Goal: Navigation & Orientation: Find specific page/section

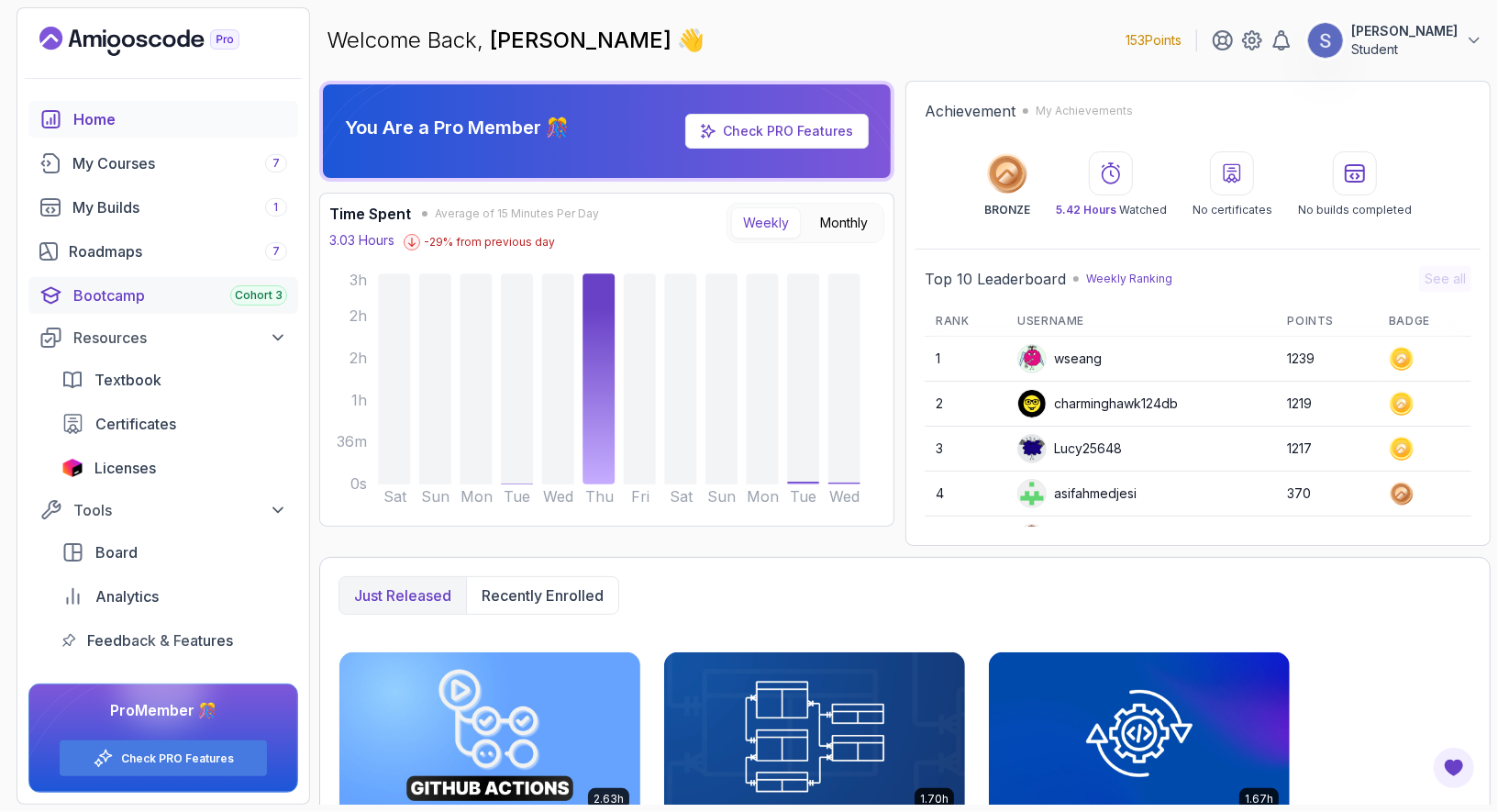
click at [170, 305] on div "Bootcamp Cohort 3" at bounding box center [180, 295] width 213 height 22
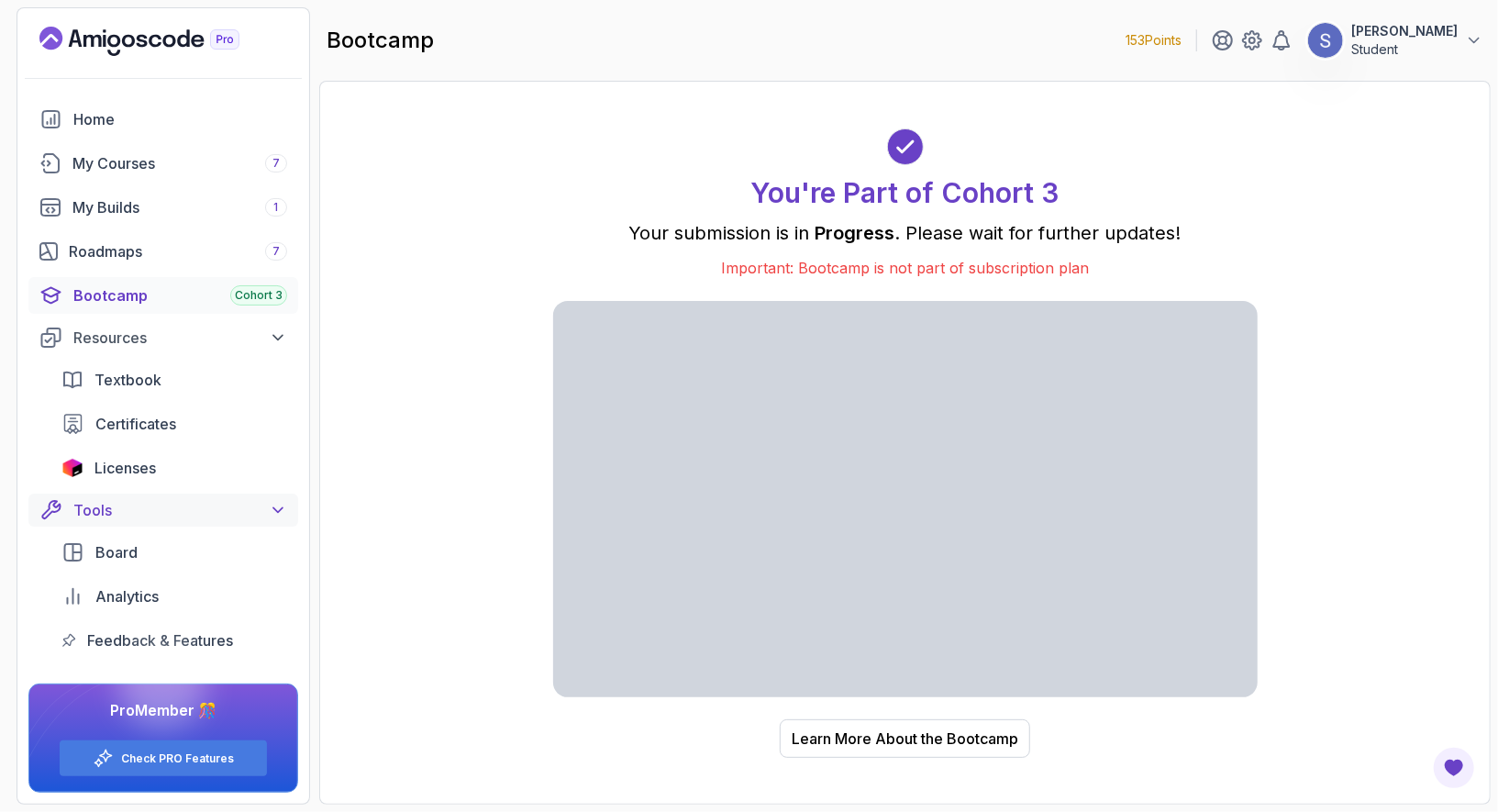
click at [120, 521] on button "Tools" at bounding box center [163, 510] width 270 height 33
click at [98, 209] on div "My Builds 1" at bounding box center [179, 207] width 214 height 22
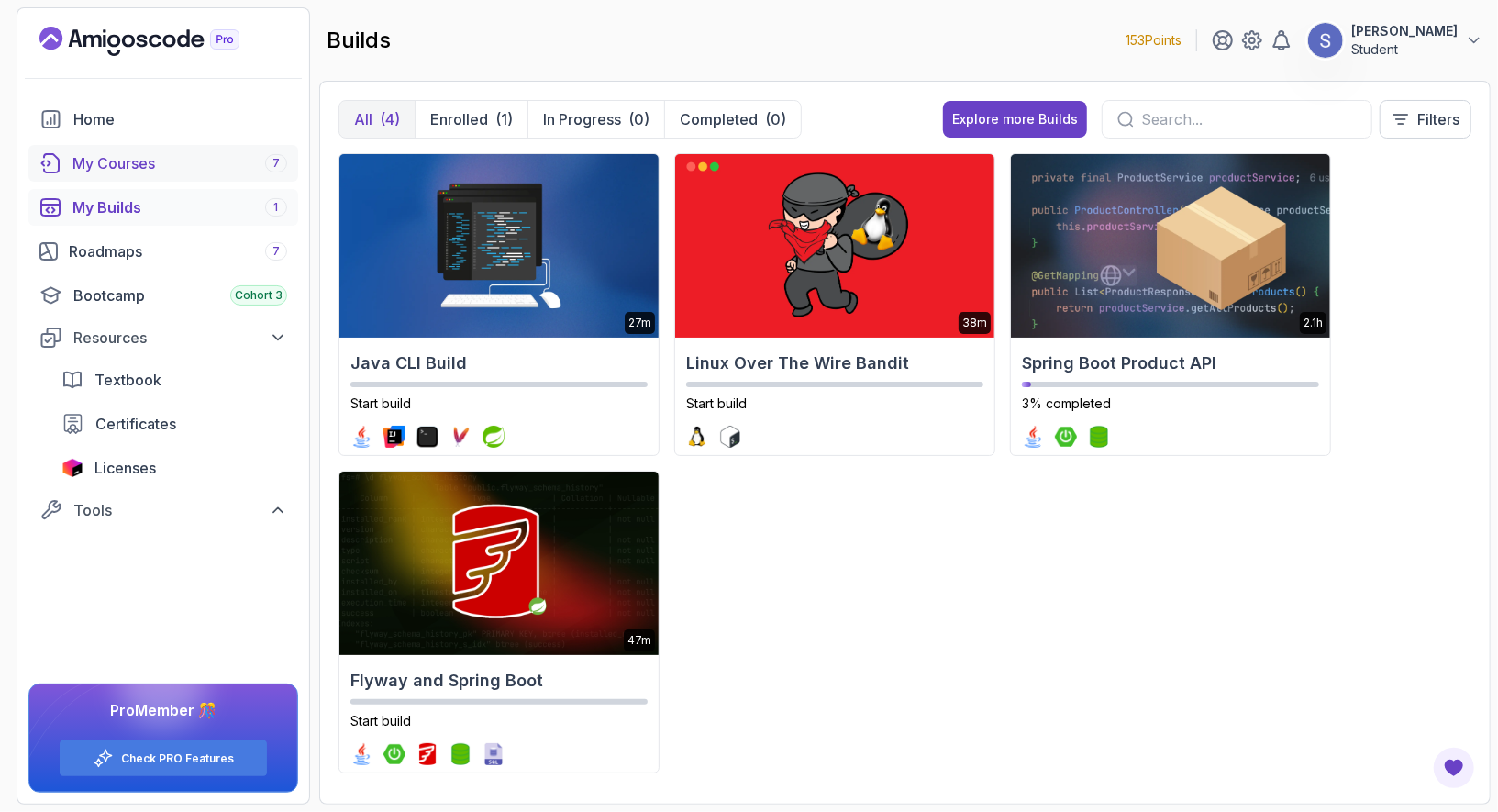
click at [119, 161] on div "My Courses 7" at bounding box center [179, 163] width 214 height 22
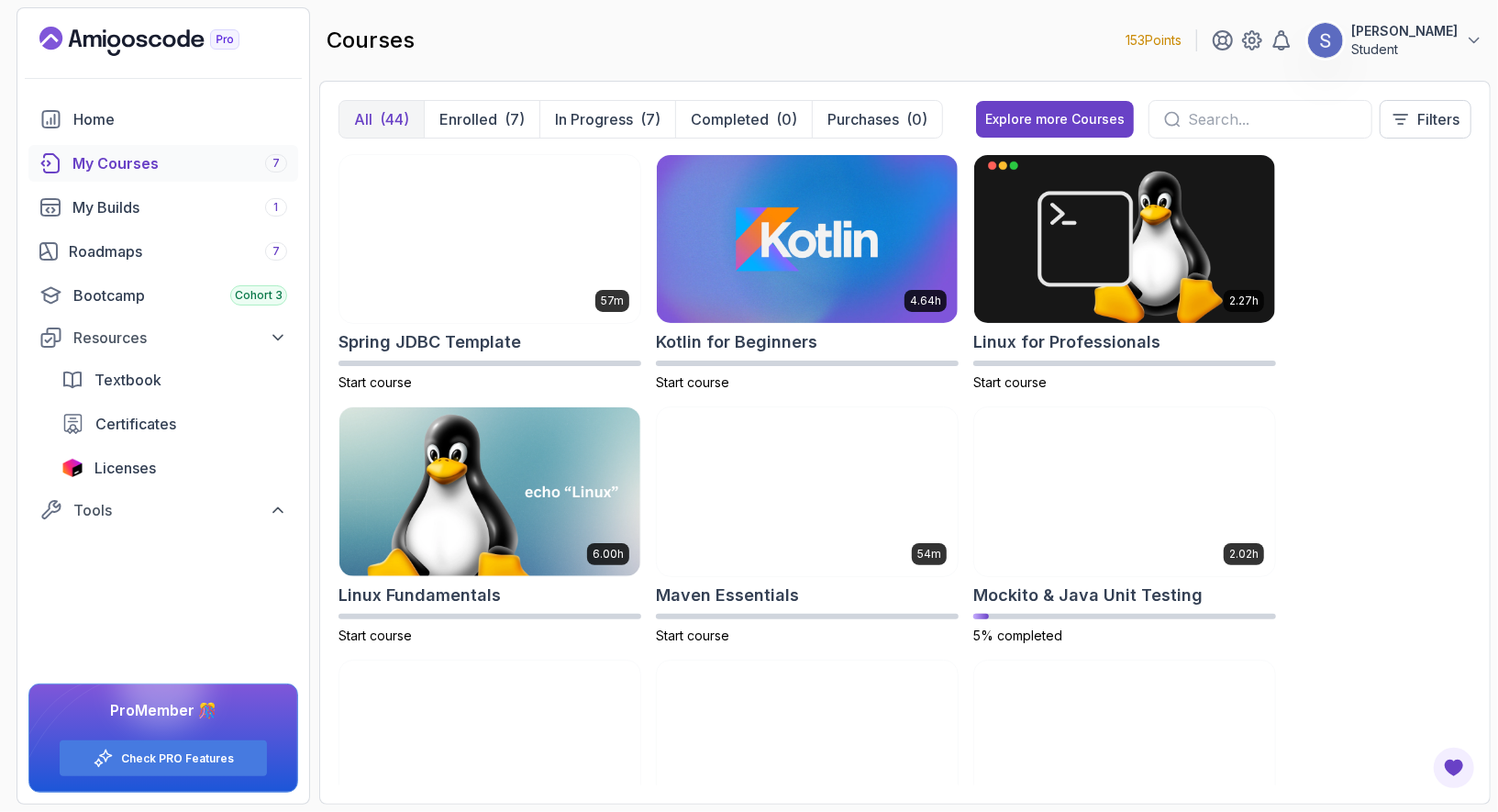
scroll to position [2355, 0]
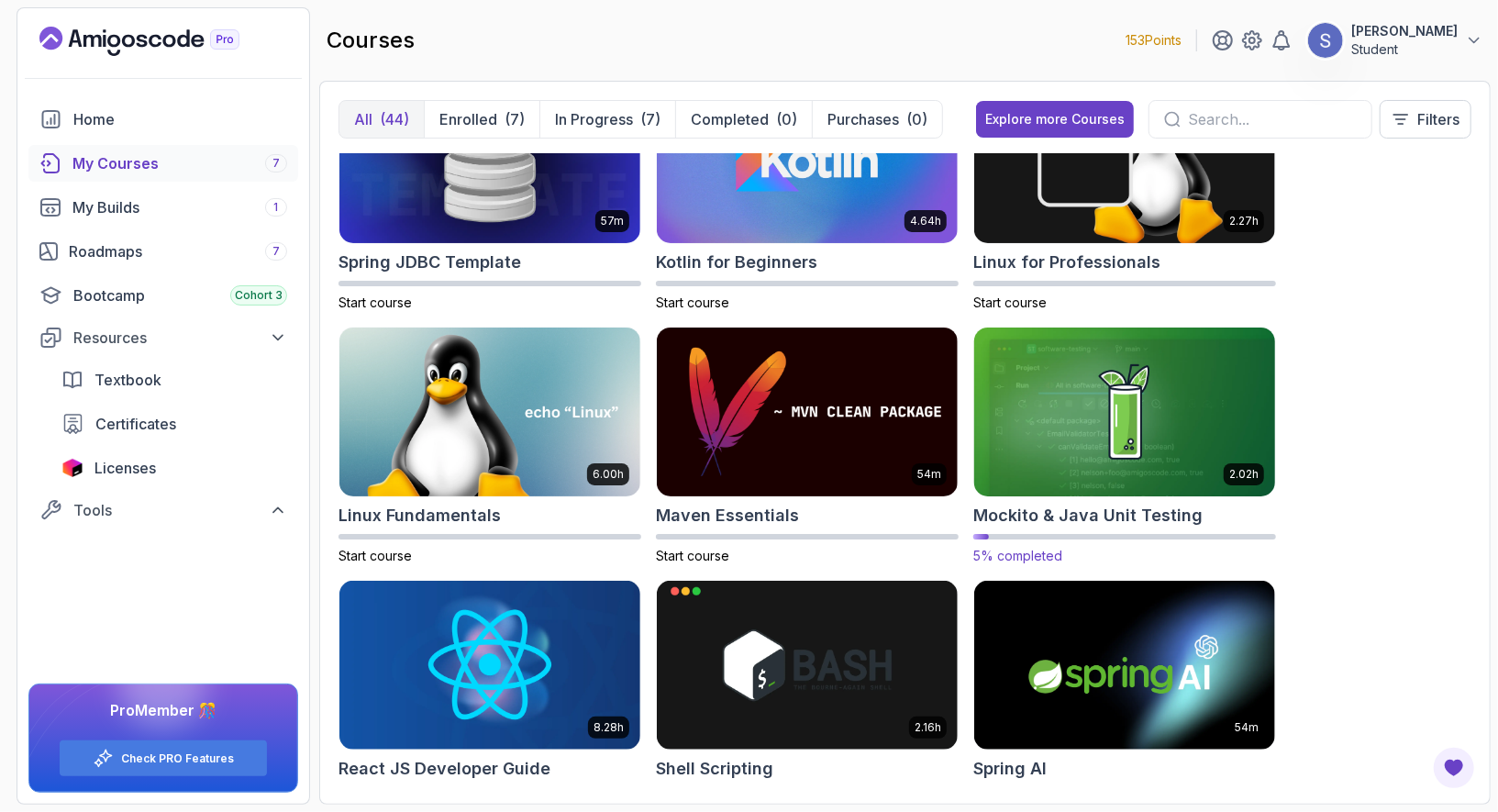
click at [1151, 427] on img at bounding box center [1124, 412] width 315 height 177
